Goal: Transaction & Acquisition: Purchase product/service

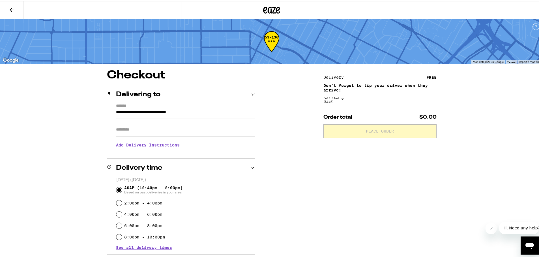
click at [275, 4] on icon at bounding box center [271, 9] width 17 height 10
